Goal: Task Accomplishment & Management: Complete application form

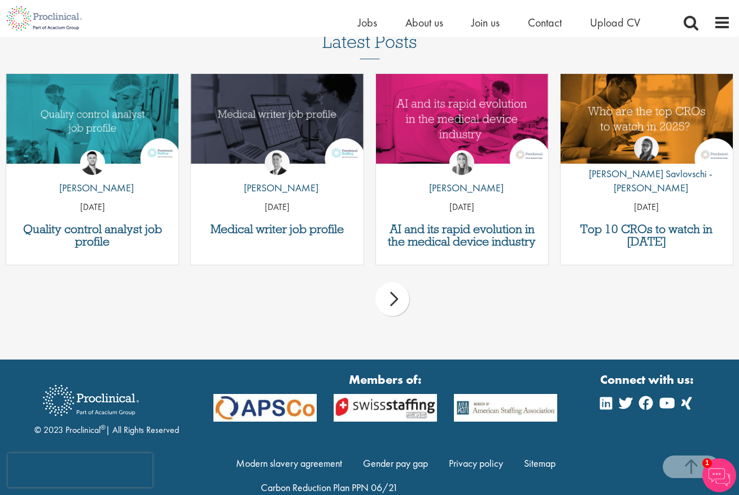
scroll to position [1402, 0]
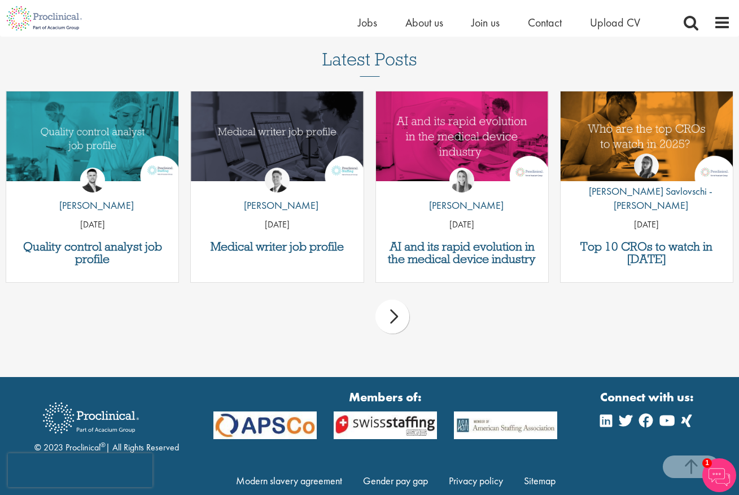
click at [405, 334] on div "next" at bounding box center [392, 317] width 34 height 34
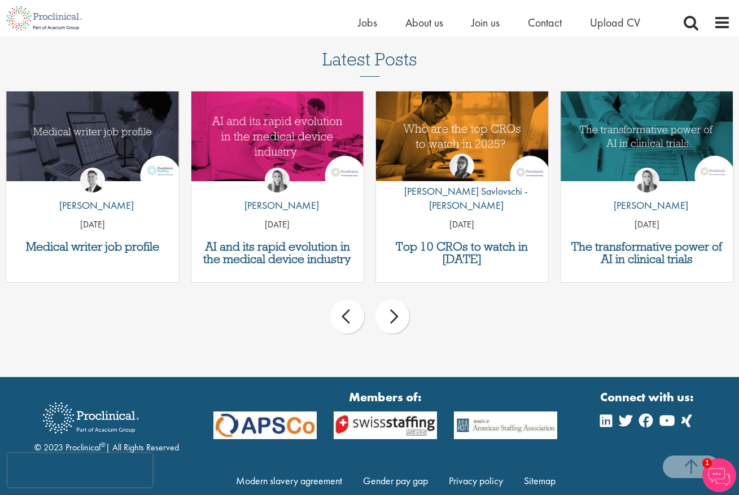
click at [405, 334] on div "next" at bounding box center [392, 317] width 34 height 34
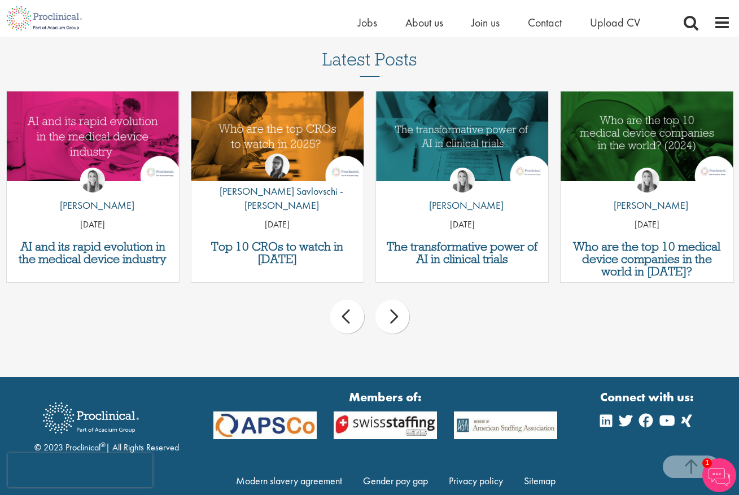
click at [405, 334] on div "next" at bounding box center [392, 317] width 34 height 34
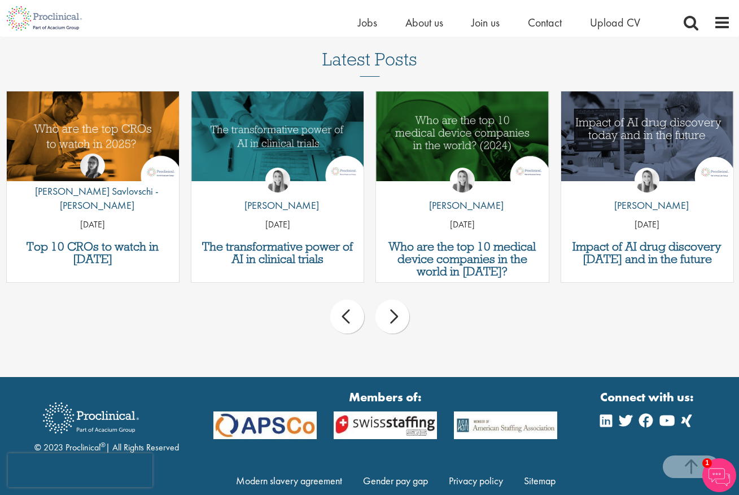
click at [405, 334] on div "next" at bounding box center [392, 317] width 34 height 34
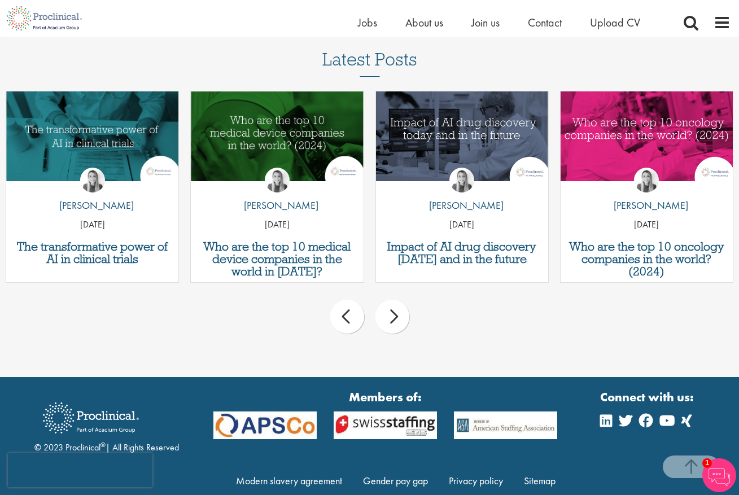
click at [405, 334] on div "next" at bounding box center [392, 317] width 34 height 34
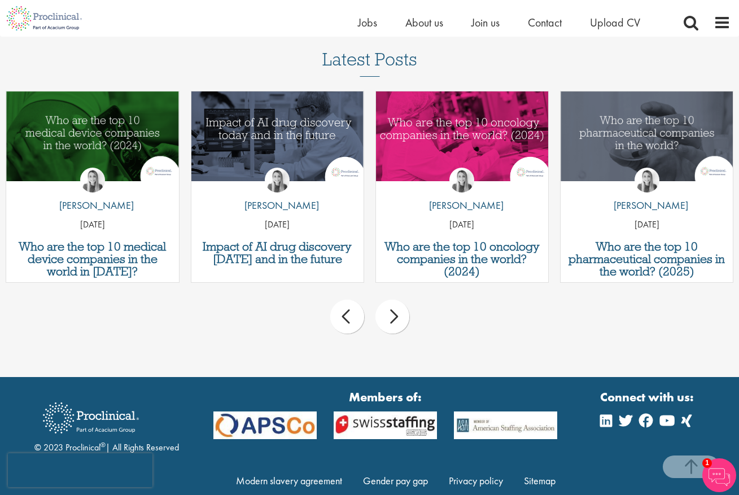
click at [405, 334] on div "next" at bounding box center [392, 317] width 34 height 34
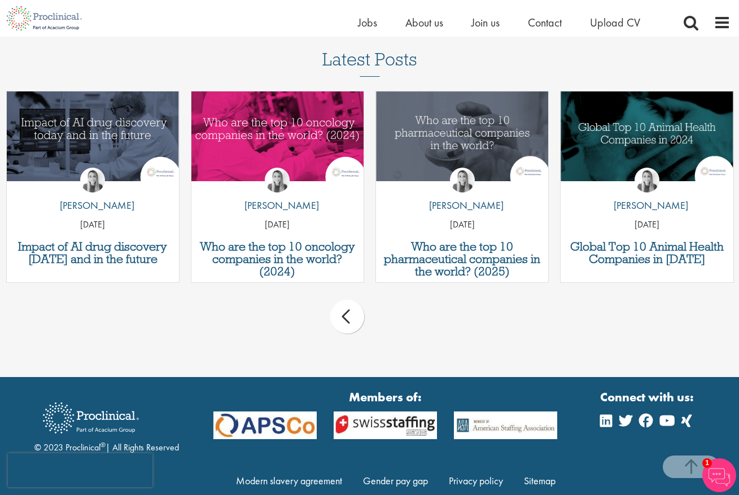
click at [405, 343] on div "prev next" at bounding box center [369, 318] width 739 height 49
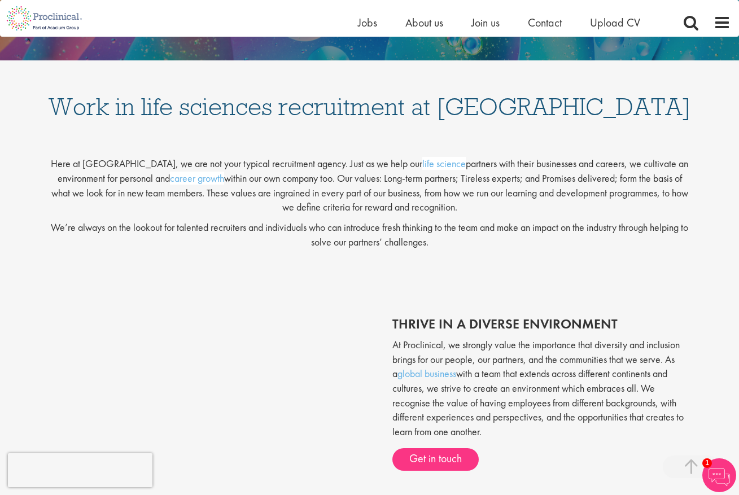
scroll to position [0, 0]
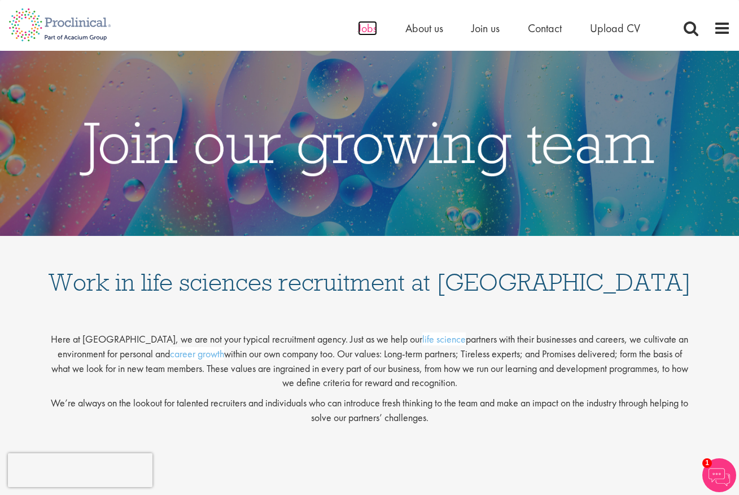
click at [358, 30] on span "Jobs" at bounding box center [367, 28] width 19 height 15
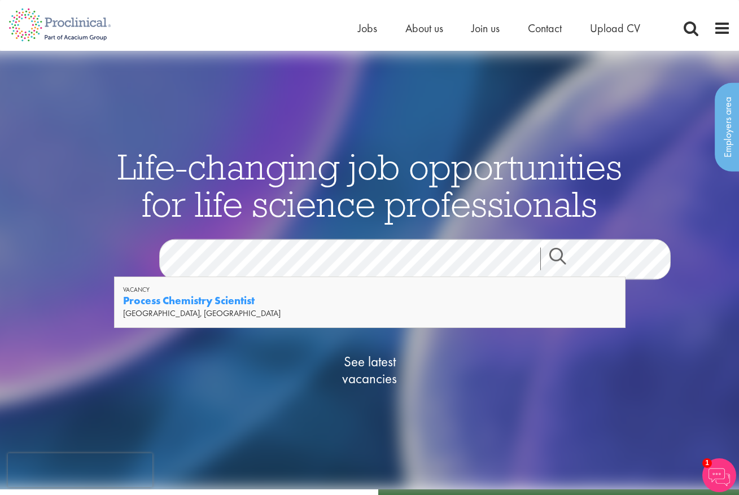
click at [589, 257] on link "Search" at bounding box center [564, 259] width 49 height 23
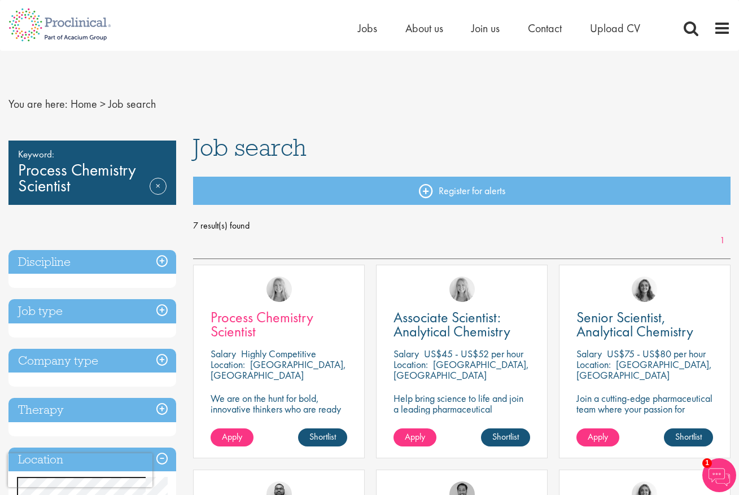
click at [257, 341] on span "Process Chemistry Scientist" at bounding box center [262, 324] width 103 height 33
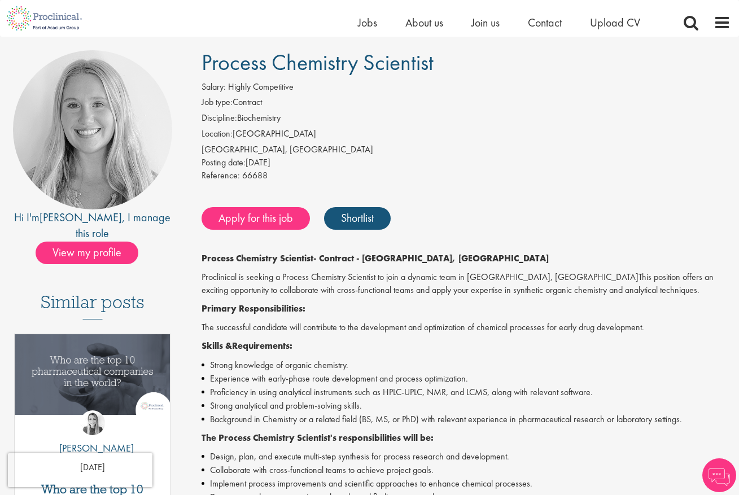
scroll to position [94, 0]
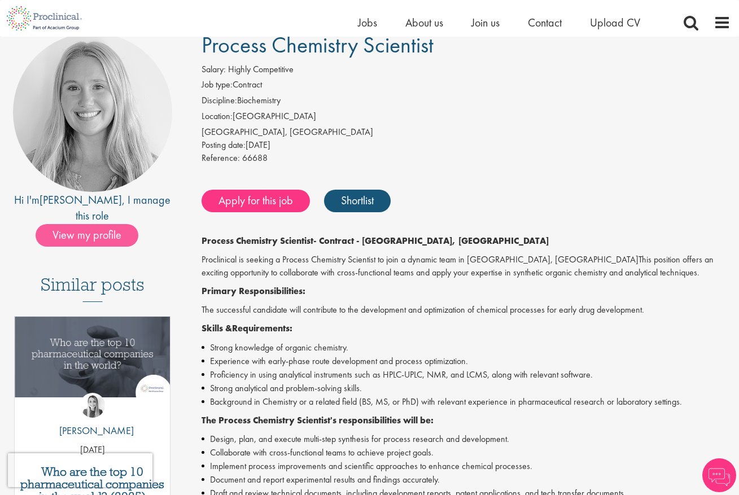
click at [130, 247] on span "View my profile" at bounding box center [87, 235] width 103 height 23
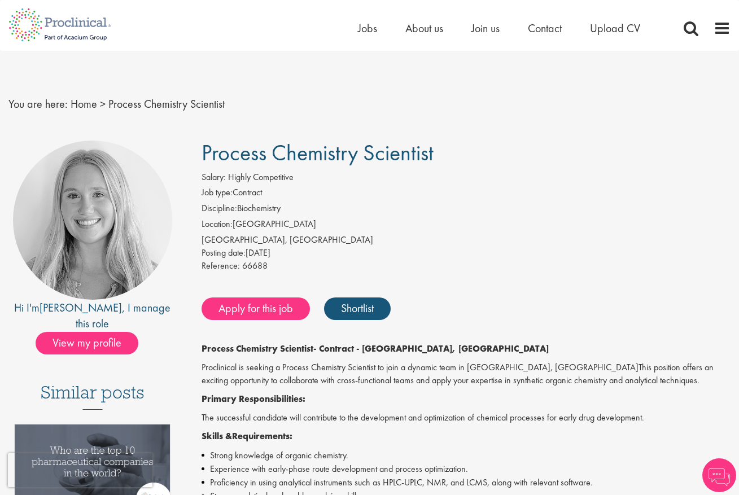
scroll to position [94, 0]
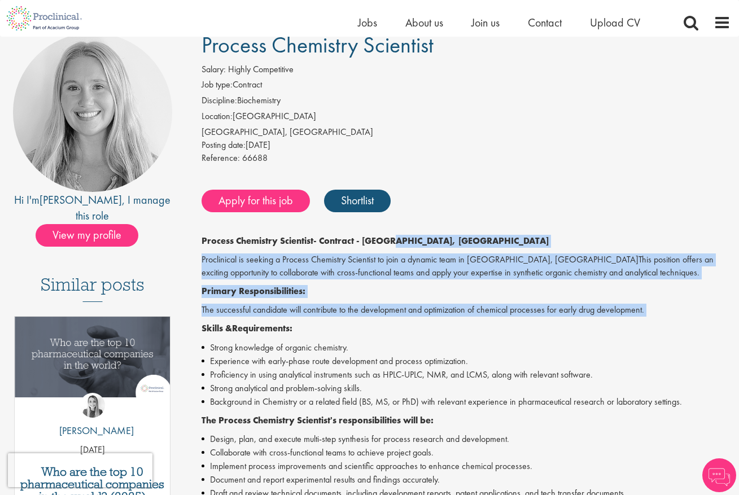
drag, startPoint x: 411, startPoint y: 274, endPoint x: 425, endPoint y: 350, distance: 76.8
click at [425, 350] on div "Process Chemistry Scientist - Contract - [GEOGRAPHIC_DATA], [PERSON_NAME] is se…" at bounding box center [465, 444] width 529 height 418
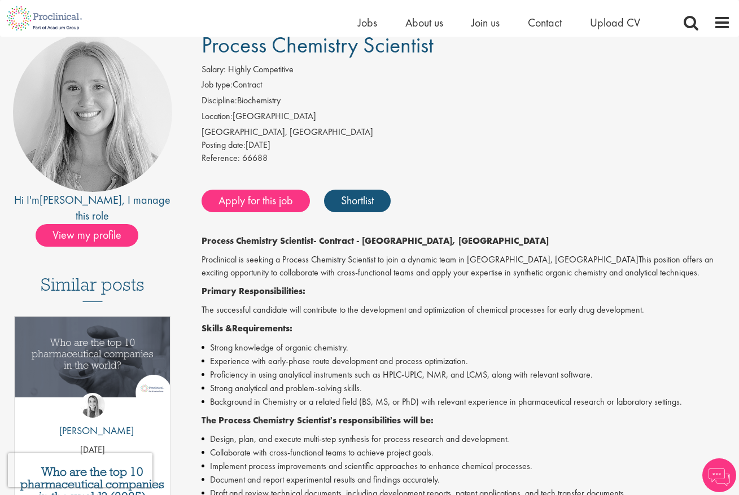
click at [424, 350] on div "Process Chemistry Scientist - Contract - [GEOGRAPHIC_DATA], [PERSON_NAME] is se…" at bounding box center [465, 444] width 529 height 418
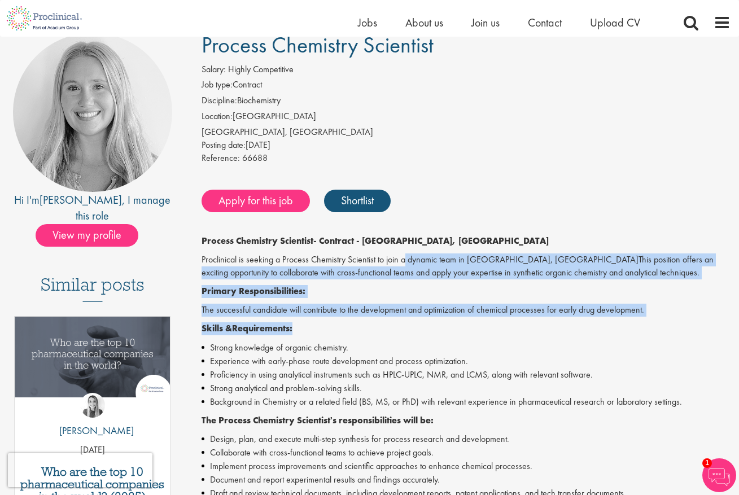
drag, startPoint x: 426, startPoint y: 363, endPoint x: 407, endPoint y: 285, distance: 80.1
click at [407, 285] on div "Process Chemistry Scientist - Contract - [GEOGRAPHIC_DATA], [PERSON_NAME] is se…" at bounding box center [465, 444] width 529 height 418
click at [407, 279] on p "Proclinical is seeking a Process Chemistry Scientist to join a dynamic team in …" at bounding box center [465, 266] width 529 height 26
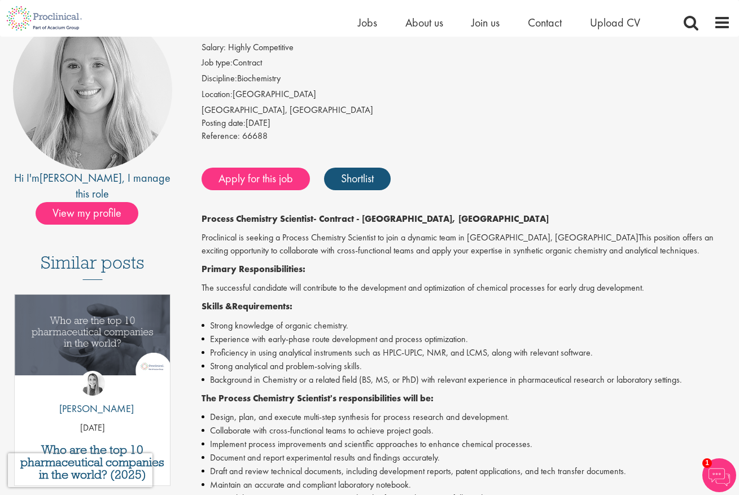
scroll to position [145, 0]
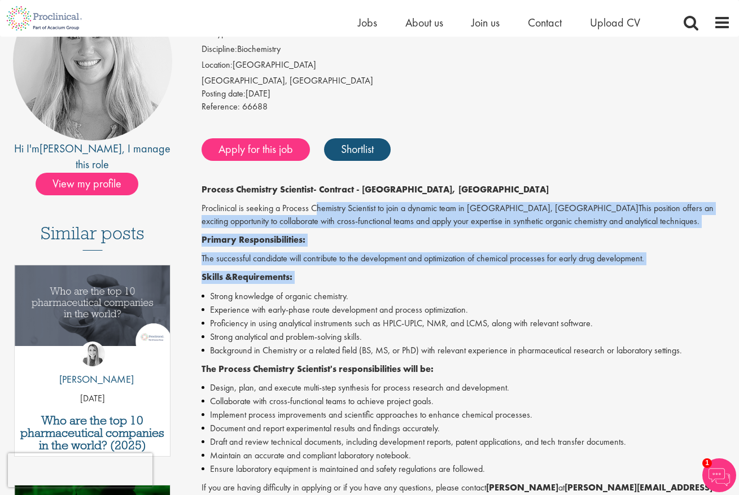
drag, startPoint x: 405, startPoint y: 312, endPoint x: 318, endPoint y: 236, distance: 115.6
click at [318, 236] on div "Process Chemistry Scientist - Contract - Cambridge, MA Proclinical is seeking a…" at bounding box center [465, 392] width 529 height 418
click at [318, 228] on p "Proclinical is seeking a Process Chemistry Scientist to join a dynamic team in …" at bounding box center [465, 215] width 529 height 26
drag, startPoint x: 318, startPoint y: 236, endPoint x: 339, endPoint y: 319, distance: 85.4
click at [339, 319] on div "Process Chemistry Scientist - Contract - Cambridge, MA Proclinical is seeking a…" at bounding box center [465, 392] width 529 height 418
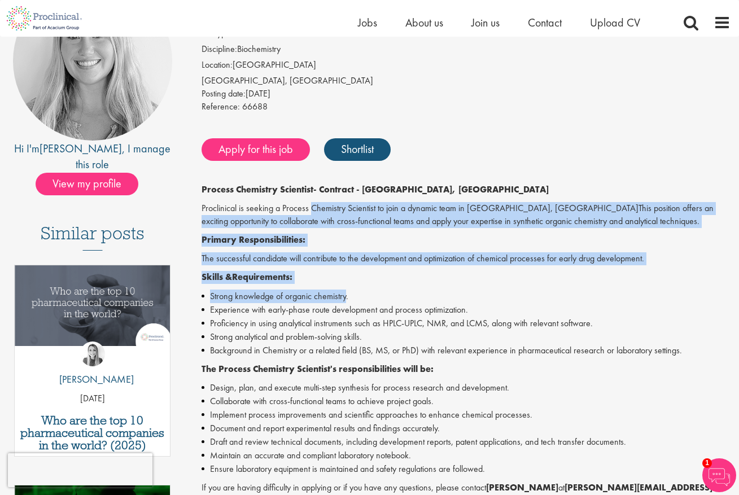
click at [339, 303] on li "Strong knowledge of organic chemistry." at bounding box center [465, 297] width 529 height 14
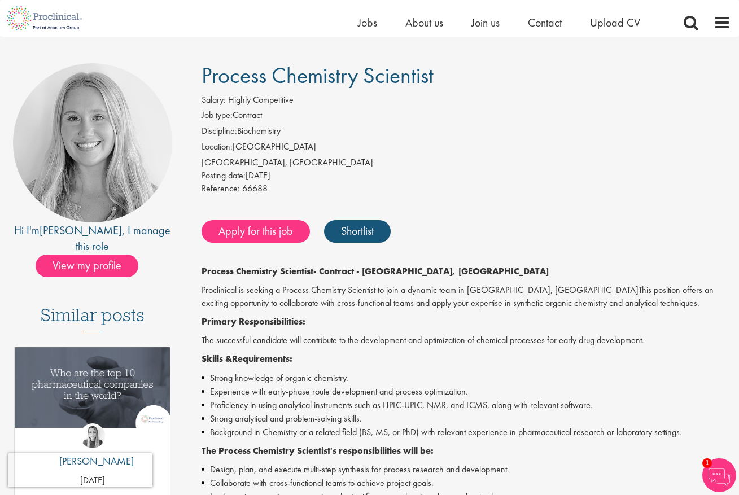
scroll to position [0, 0]
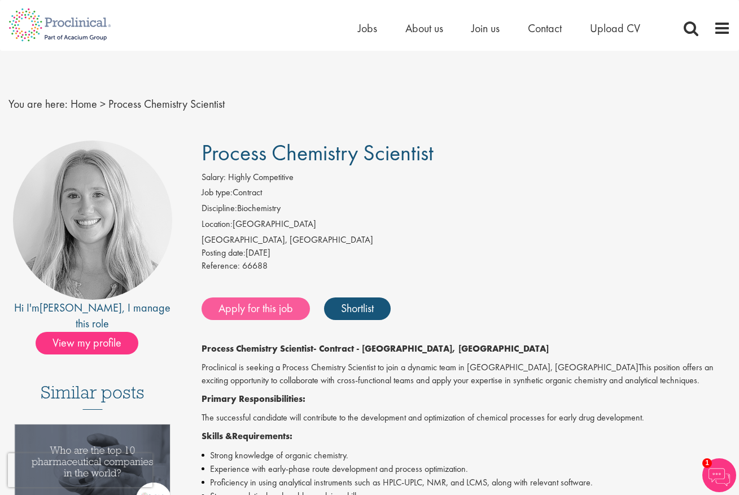
click at [260, 320] on link "Apply for this job" at bounding box center [255, 308] width 108 height 23
click at [34, 32] on img at bounding box center [60, 25] width 120 height 50
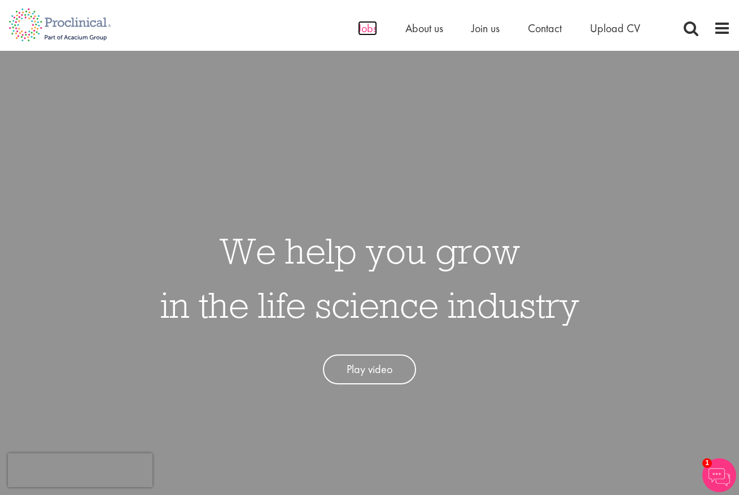
click at [358, 36] on span "Jobs" at bounding box center [367, 28] width 19 height 15
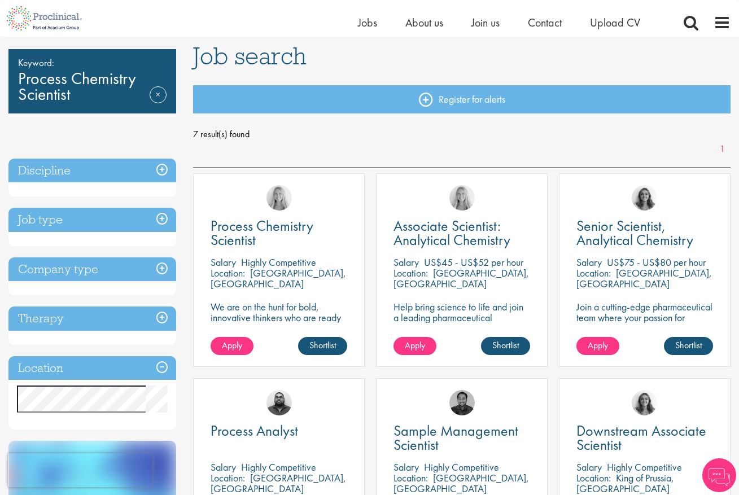
scroll to position [95, 0]
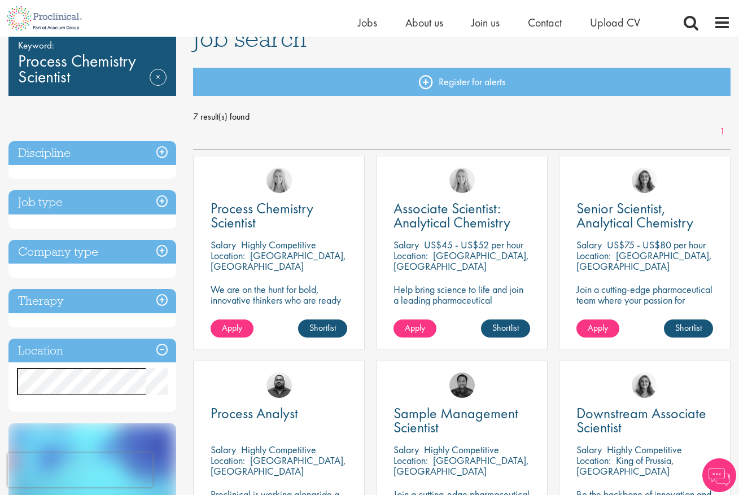
click at [279, 273] on p "[GEOGRAPHIC_DATA], [GEOGRAPHIC_DATA]" at bounding box center [278, 261] width 135 height 24
click at [252, 338] on link "Apply" at bounding box center [232, 328] width 43 height 18
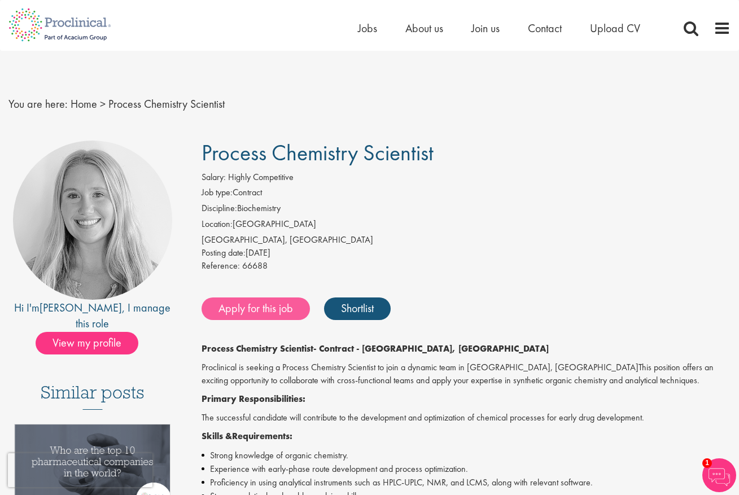
click at [285, 320] on link "Apply for this job" at bounding box center [255, 308] width 108 height 23
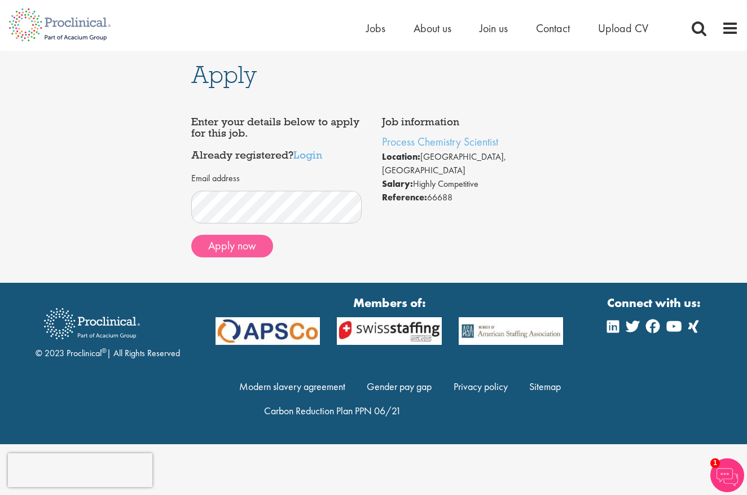
click at [255, 249] on button "Apply now" at bounding box center [232, 246] width 82 height 23
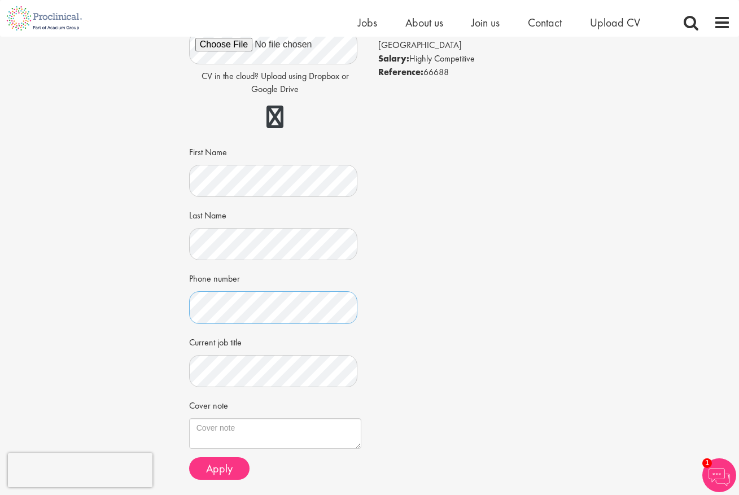
scroll to position [168, 0]
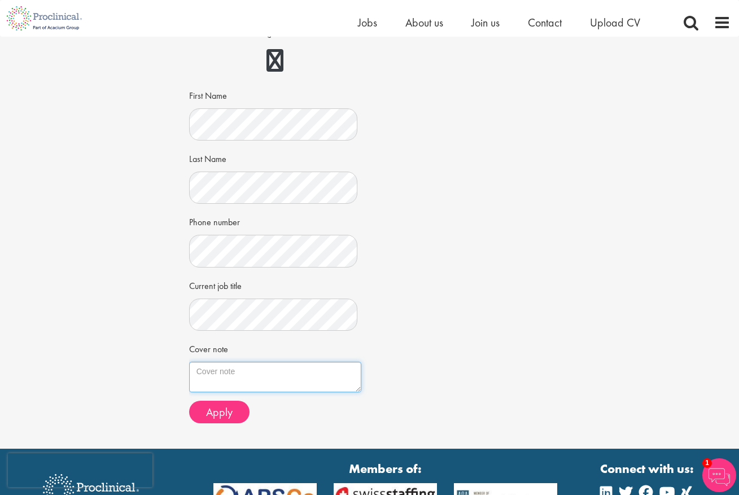
click at [327, 373] on textarea "Cover note" at bounding box center [275, 377] width 172 height 30
click at [299, 300] on div "Current job title" at bounding box center [275, 303] width 172 height 55
click at [581, 357] on div "Apply Job information Process Chemistry Scientist Location: [GEOGRAPHIC_DATA], …" at bounding box center [370, 159] width 756 height 580
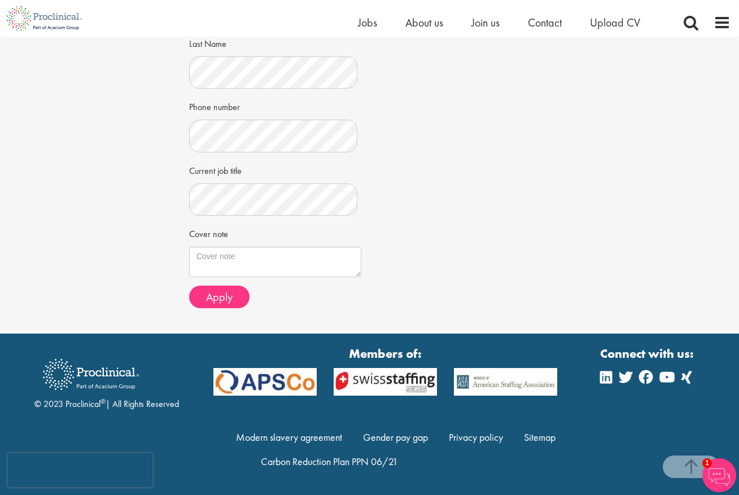
scroll to position [311, 0]
click at [253, 247] on textarea "Cover note" at bounding box center [275, 262] width 172 height 30
click at [354, 224] on div "Cover note" at bounding box center [275, 250] width 172 height 53
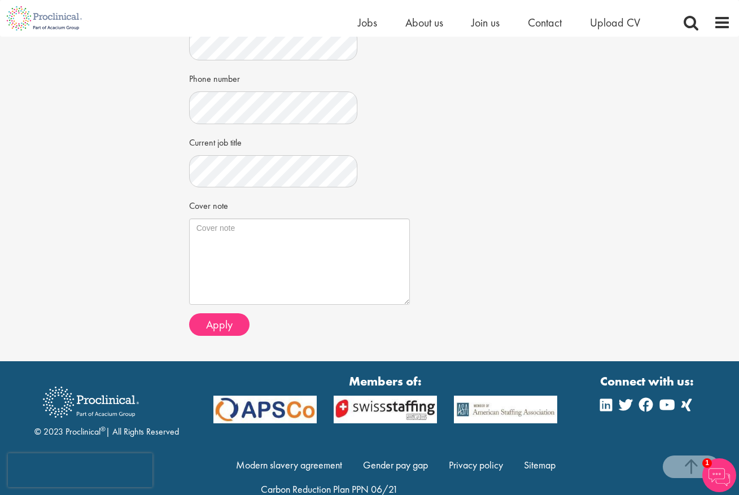
click at [410, 305] on textarea "Cover note" at bounding box center [299, 261] width 221 height 86
click at [512, 312] on div "Job information Process Chemistry Scientist Location: Cambridge, USA Salary: Hi…" at bounding box center [370, 65] width 378 height 559
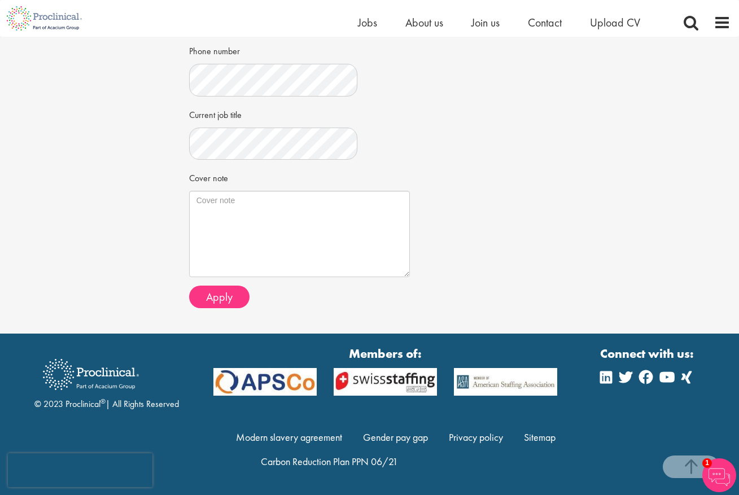
scroll to position [367, 0]
click at [244, 286] on button "Apply" at bounding box center [219, 297] width 60 height 23
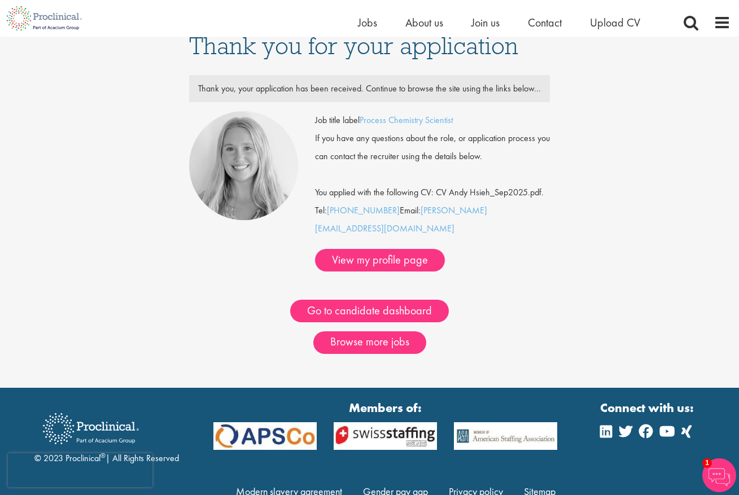
scroll to position [36, 0]
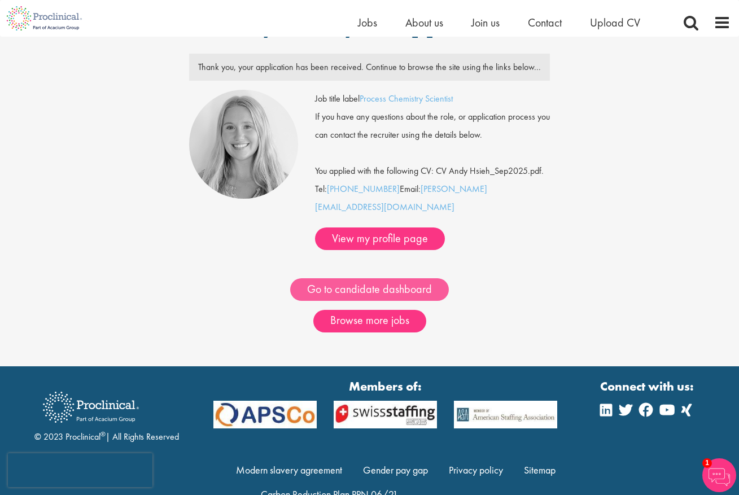
click at [414, 299] on link "Go to candidate dashboard" at bounding box center [369, 289] width 159 height 23
